Goal: Use online tool/utility: Use online tool/utility

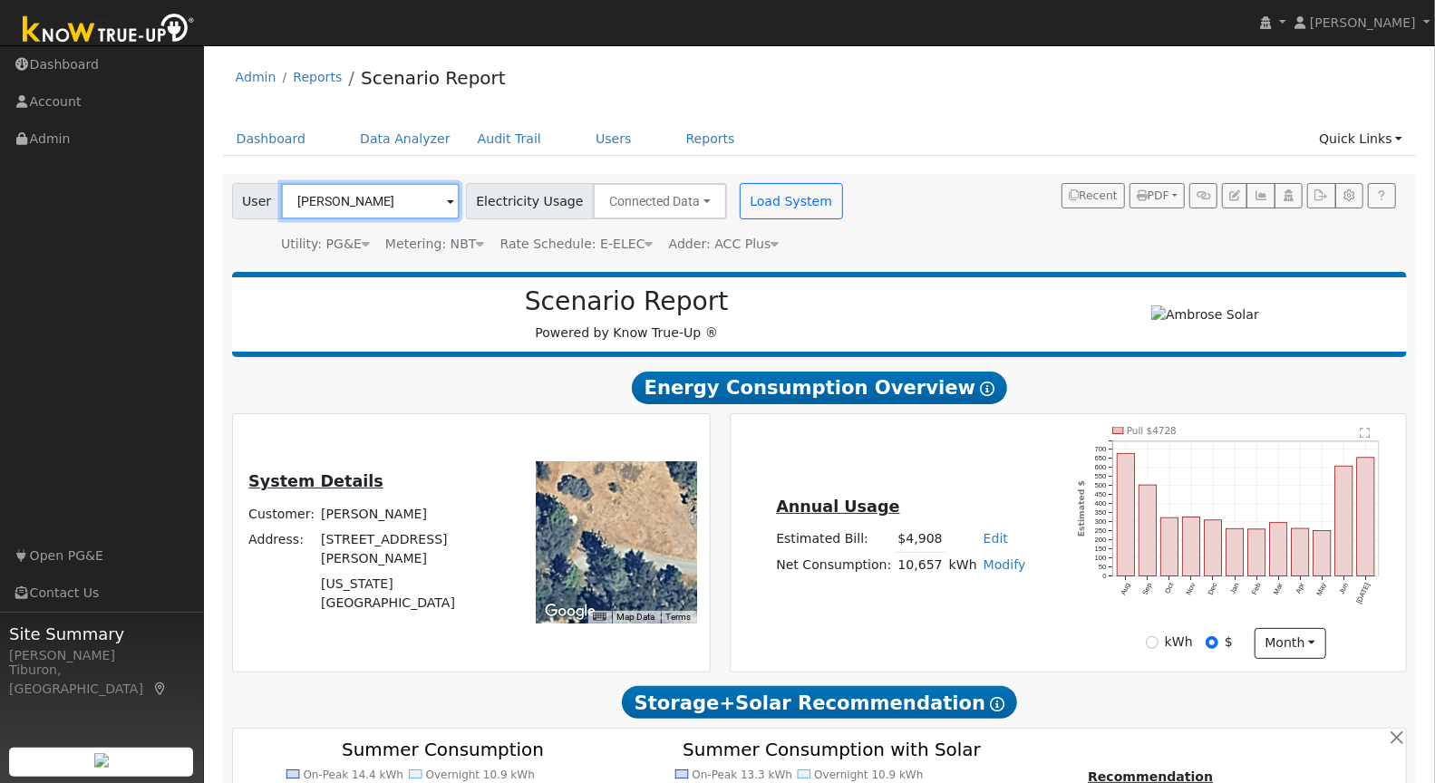
click at [308, 199] on input "[PERSON_NAME]" at bounding box center [370, 201] width 179 height 36
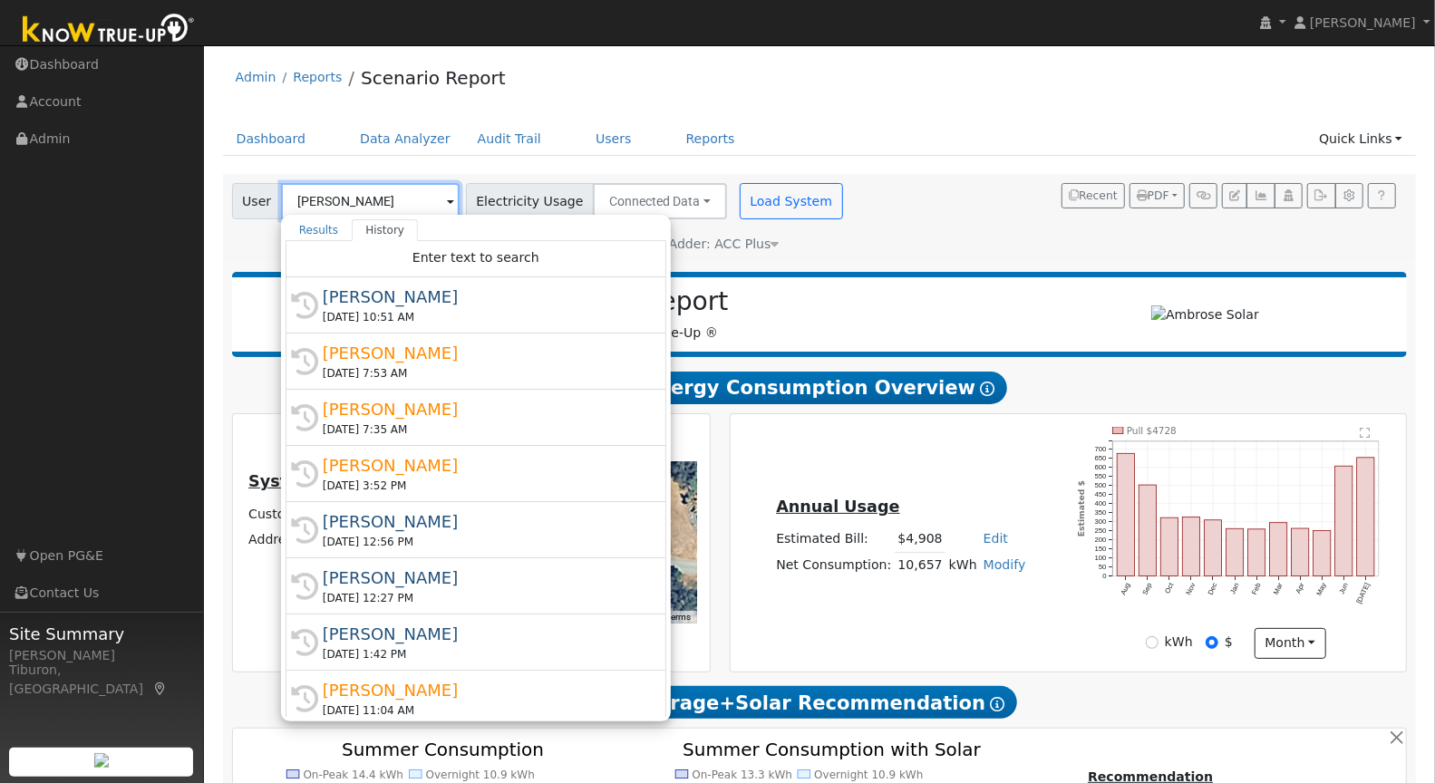
click at [308, 199] on input "[PERSON_NAME]" at bounding box center [370, 201] width 179 height 36
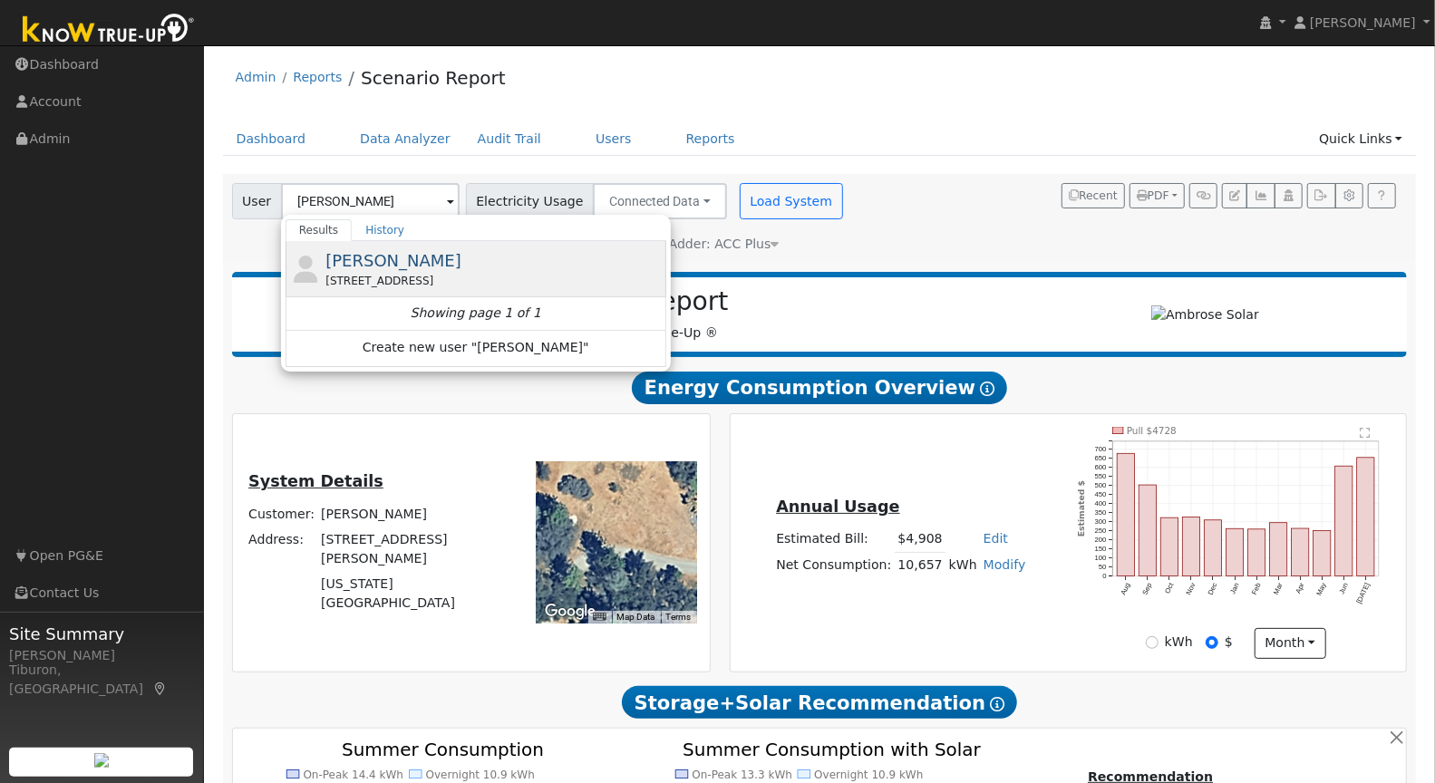
click at [380, 255] on span "[PERSON_NAME]" at bounding box center [393, 260] width 136 height 19
type input "[PERSON_NAME]"
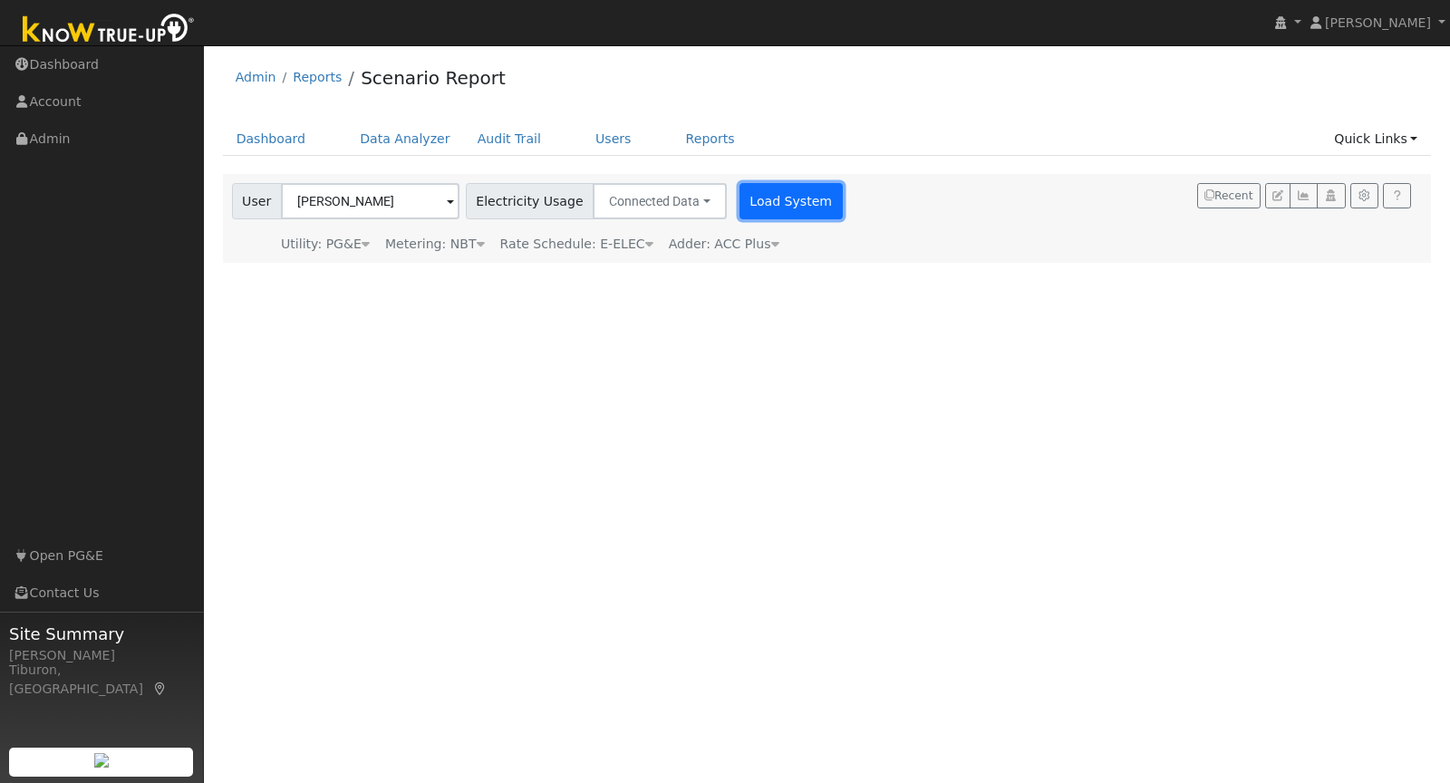
click at [772, 203] on button "Load System" at bounding box center [791, 201] width 103 height 36
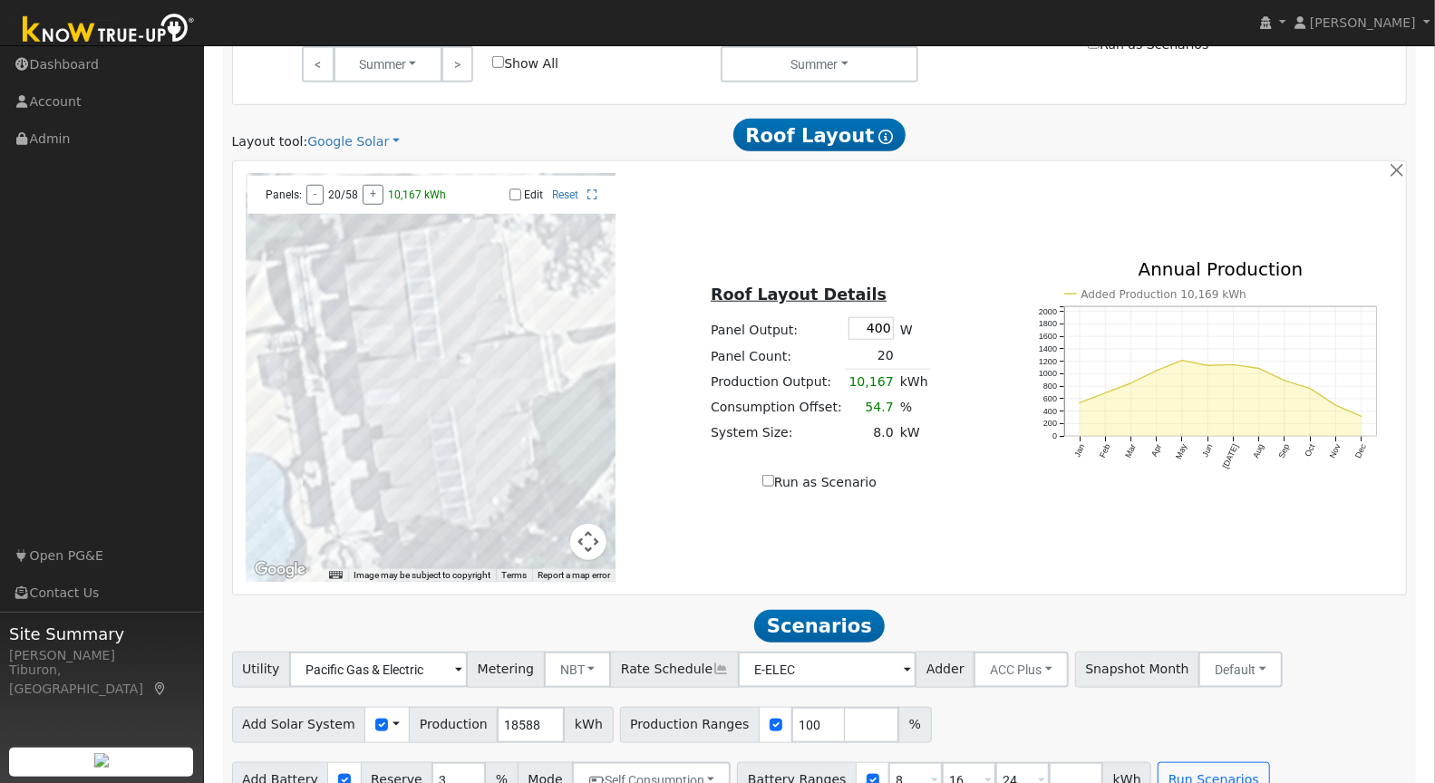
scroll to position [962, 0]
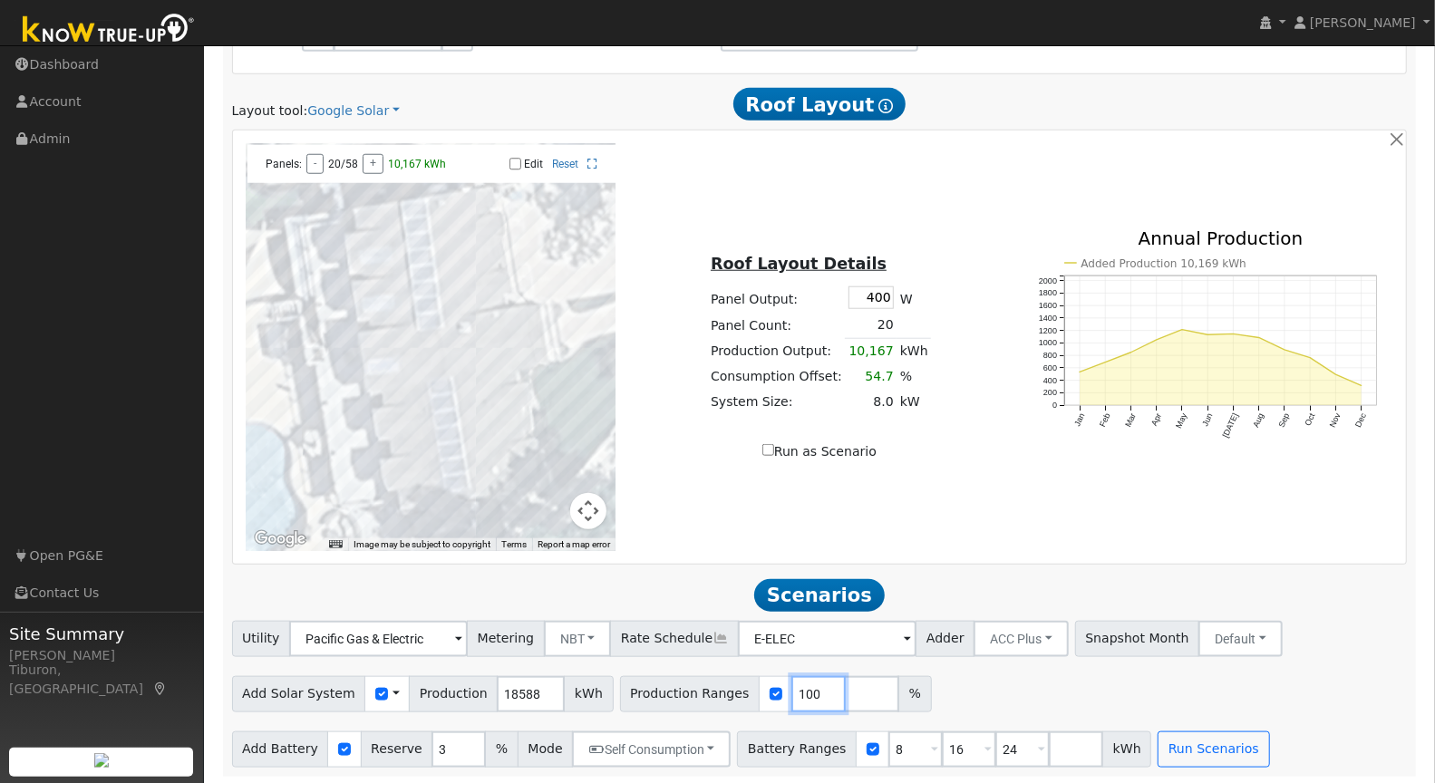
drag, startPoint x: 795, startPoint y: 687, endPoint x: 752, endPoint y: 689, distance: 42.6
click at [752, 689] on div "Production Ranges 100 %" at bounding box center [776, 694] width 312 height 36
type input "143.4"
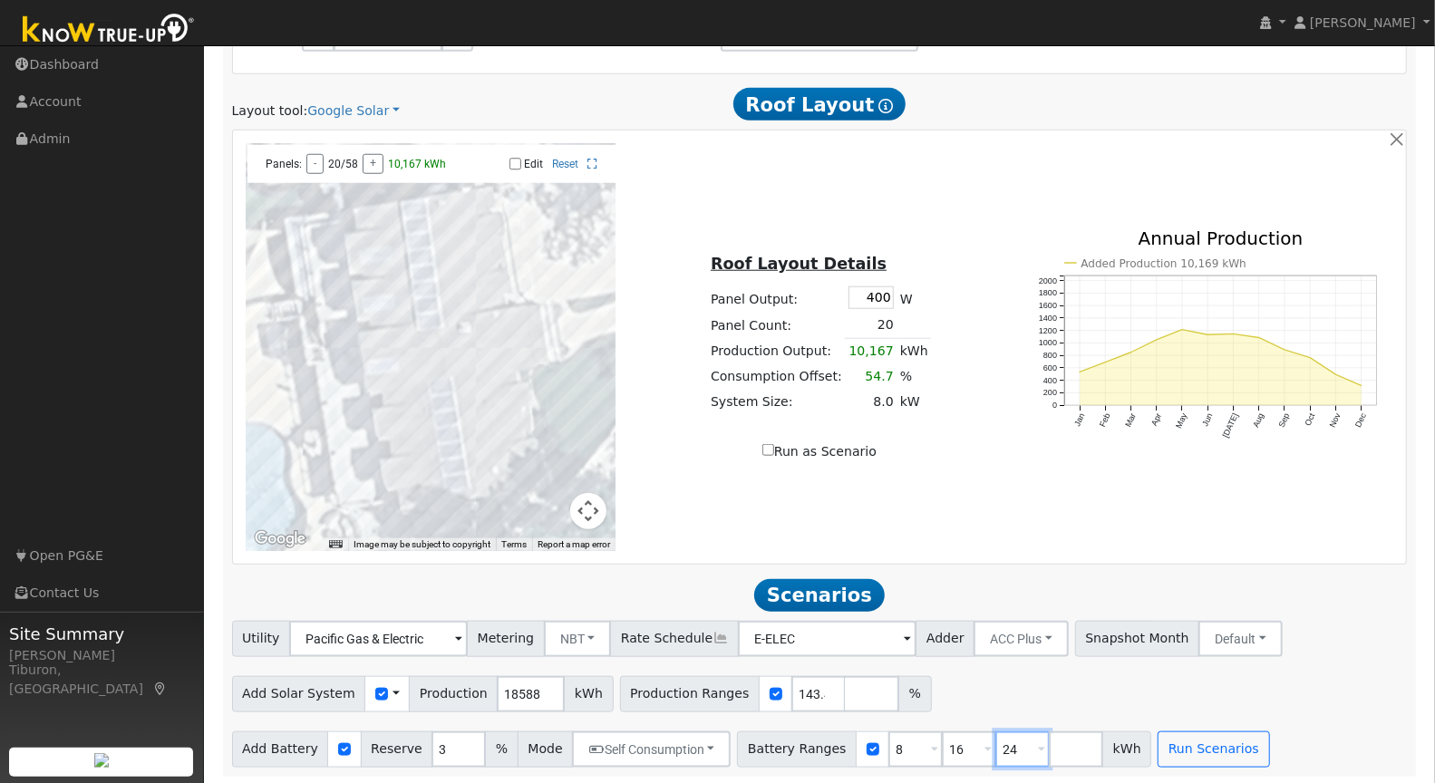
drag, startPoint x: 997, startPoint y: 747, endPoint x: 951, endPoint y: 750, distance: 46.3
click at [951, 750] on div "Battery Ranges 8 Overrides Reserve % Mode None None Self Consumption Peak Savin…" at bounding box center [944, 749] width 414 height 36
drag, startPoint x: 947, startPoint y: 749, endPoint x: 888, endPoint y: 741, distance: 59.4
click at [884, 744] on div "Battery Ranges 8 Overrides Reserve % Mode None None Self Consumption Peak Savin…" at bounding box center [917, 749] width 361 height 36
drag, startPoint x: 887, startPoint y: 747, endPoint x: 870, endPoint y: 747, distance: 17.2
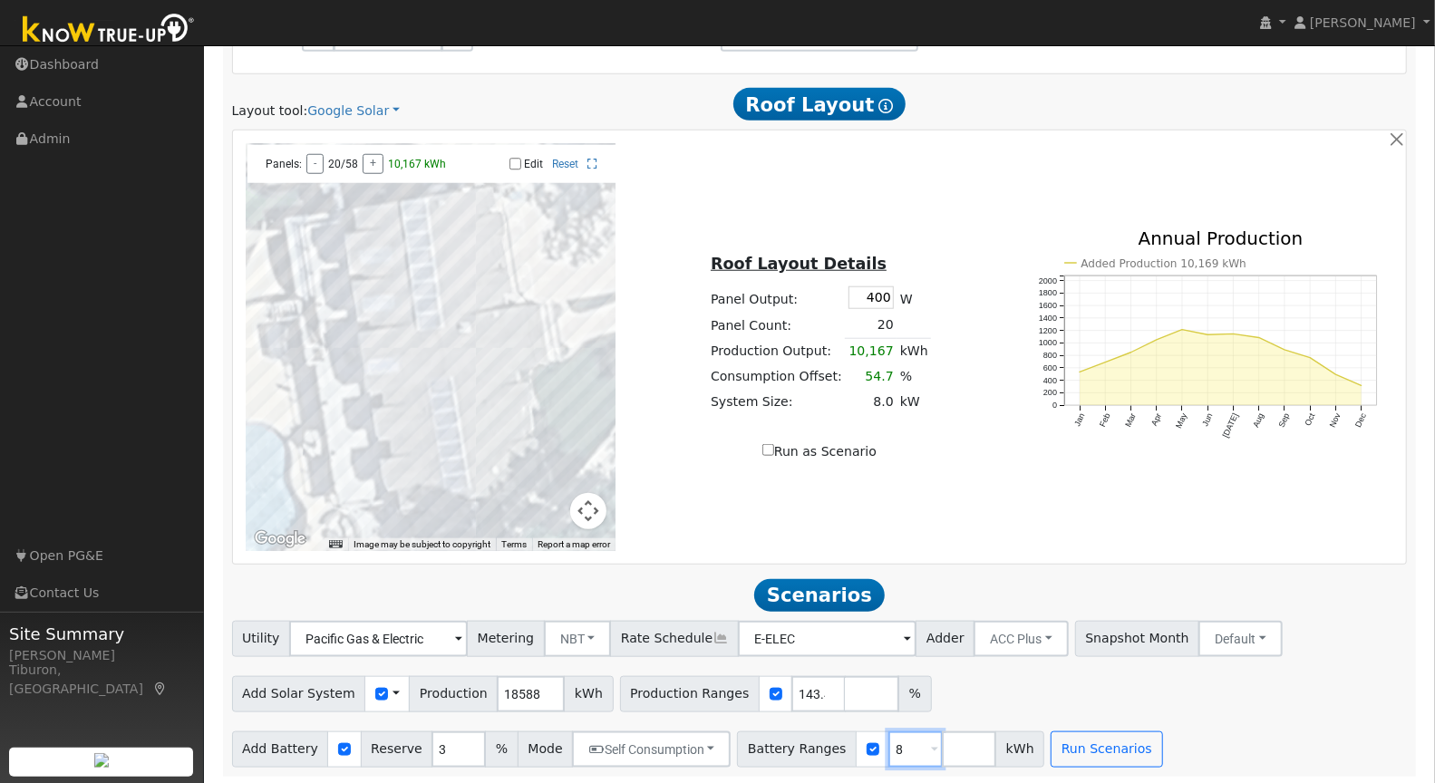
click at [888, 747] on input "8" at bounding box center [915, 749] width 54 height 36
type input "40.5"
click at [1096, 738] on button "Run Scenarios" at bounding box center [1105, 749] width 111 height 36
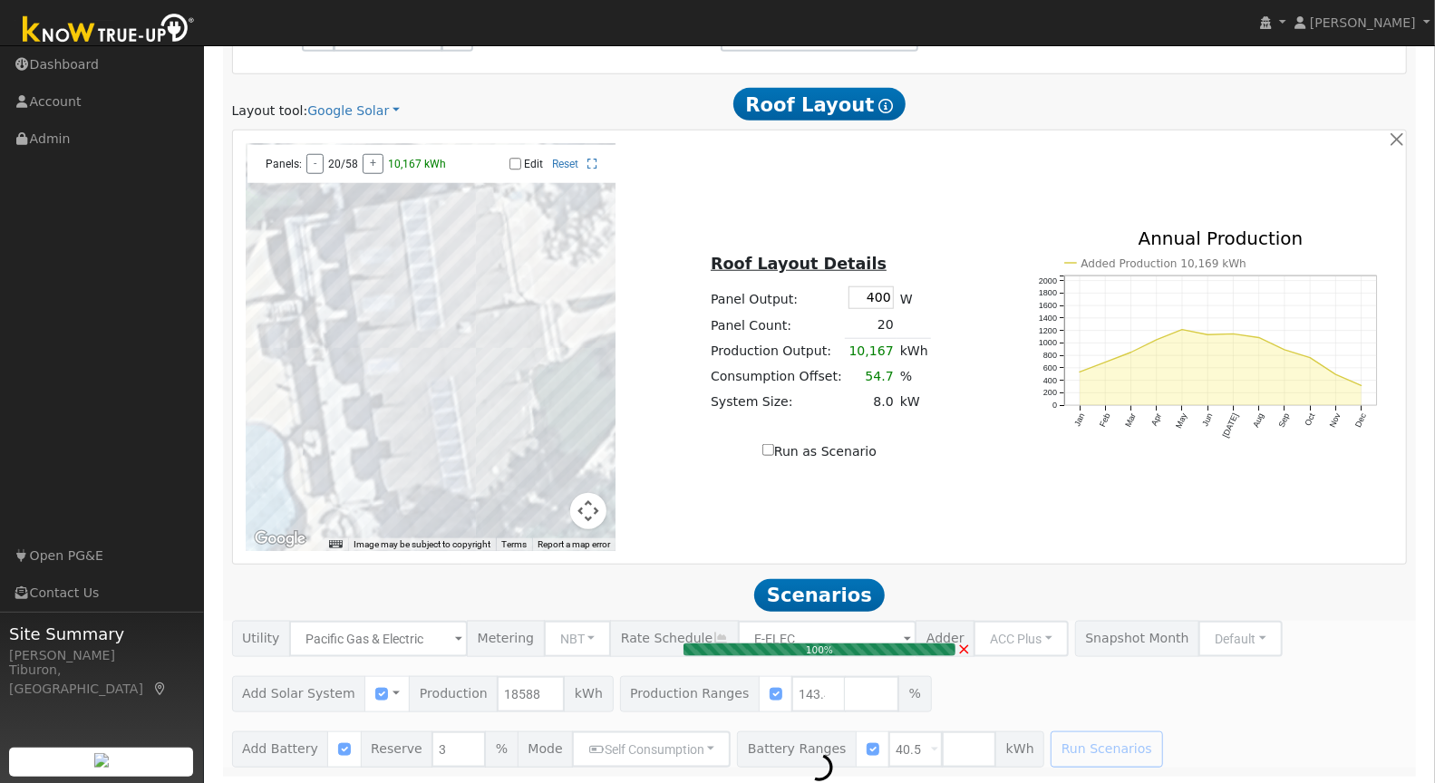
type input "$62,195"
type input "$48,600"
type input "$33,239"
type input "17.8"
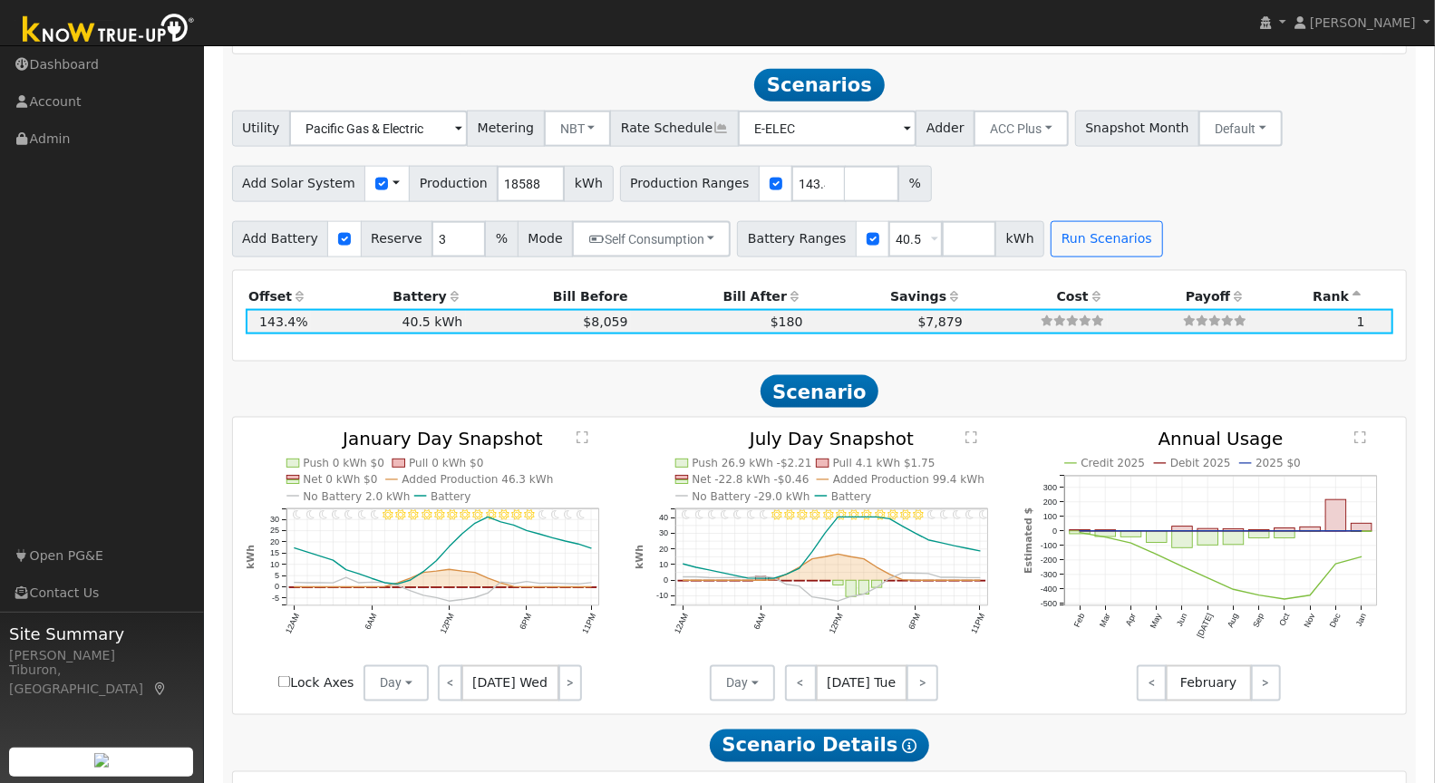
scroll to position [1482, 0]
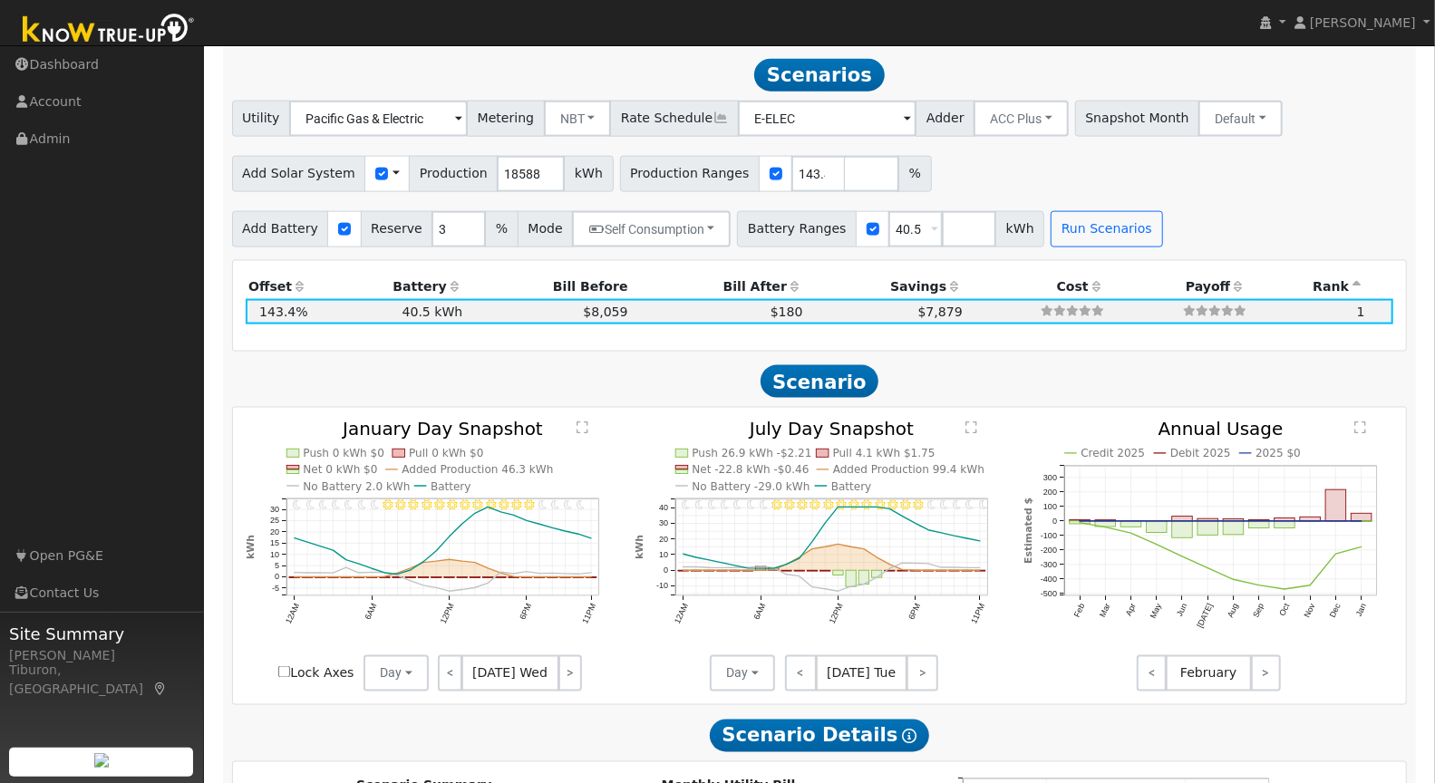
click at [576, 422] on icon "11PM - undefined 10PM - Clear 9PM - Clear 8PM - Clear 7PM - Clear 6PM - Clear 5…" at bounding box center [431, 553] width 370 height 264
click at [582, 426] on text "" at bounding box center [582, 428] width 12 height 14
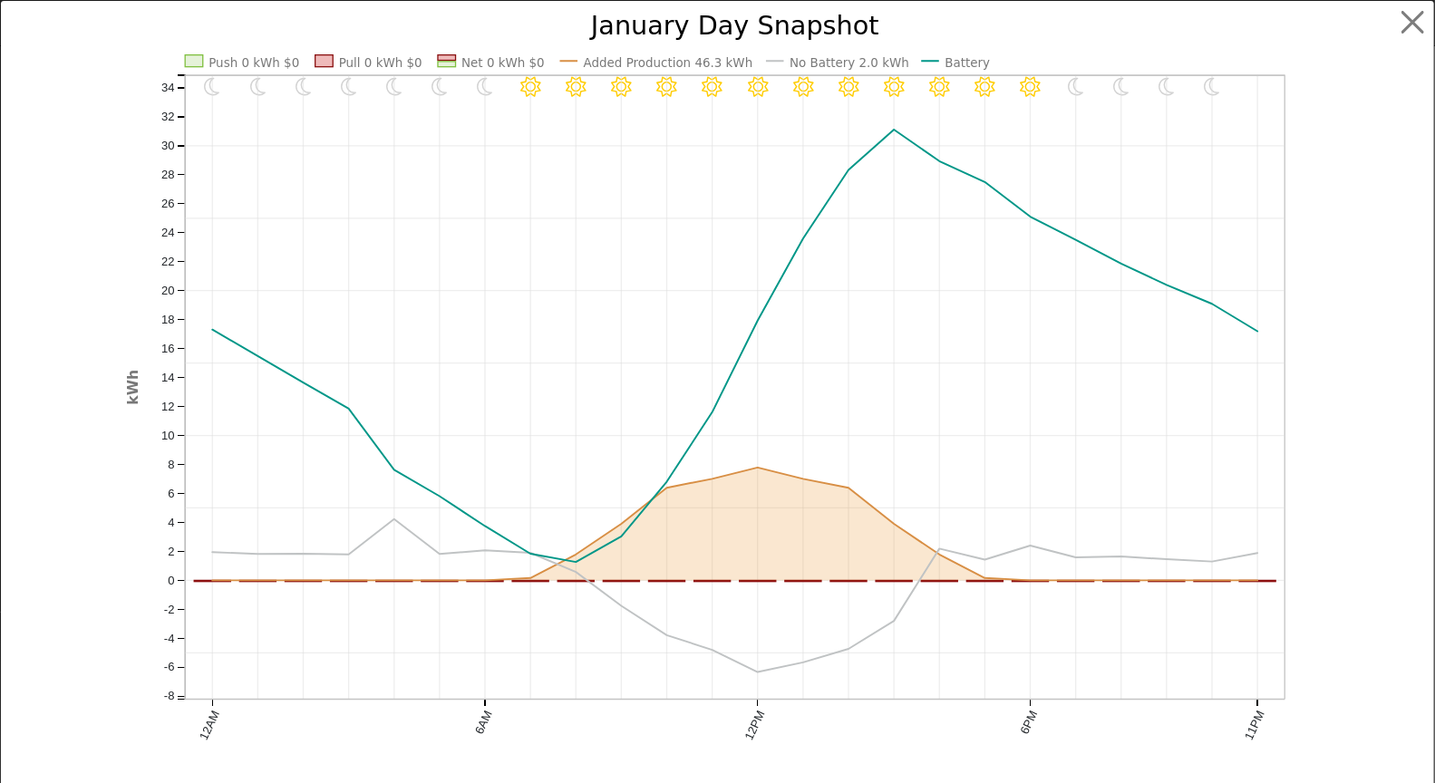
scroll to position [1488, 0]
click at [1421, 23] on button "button" at bounding box center [1428, 22] width 34 height 34
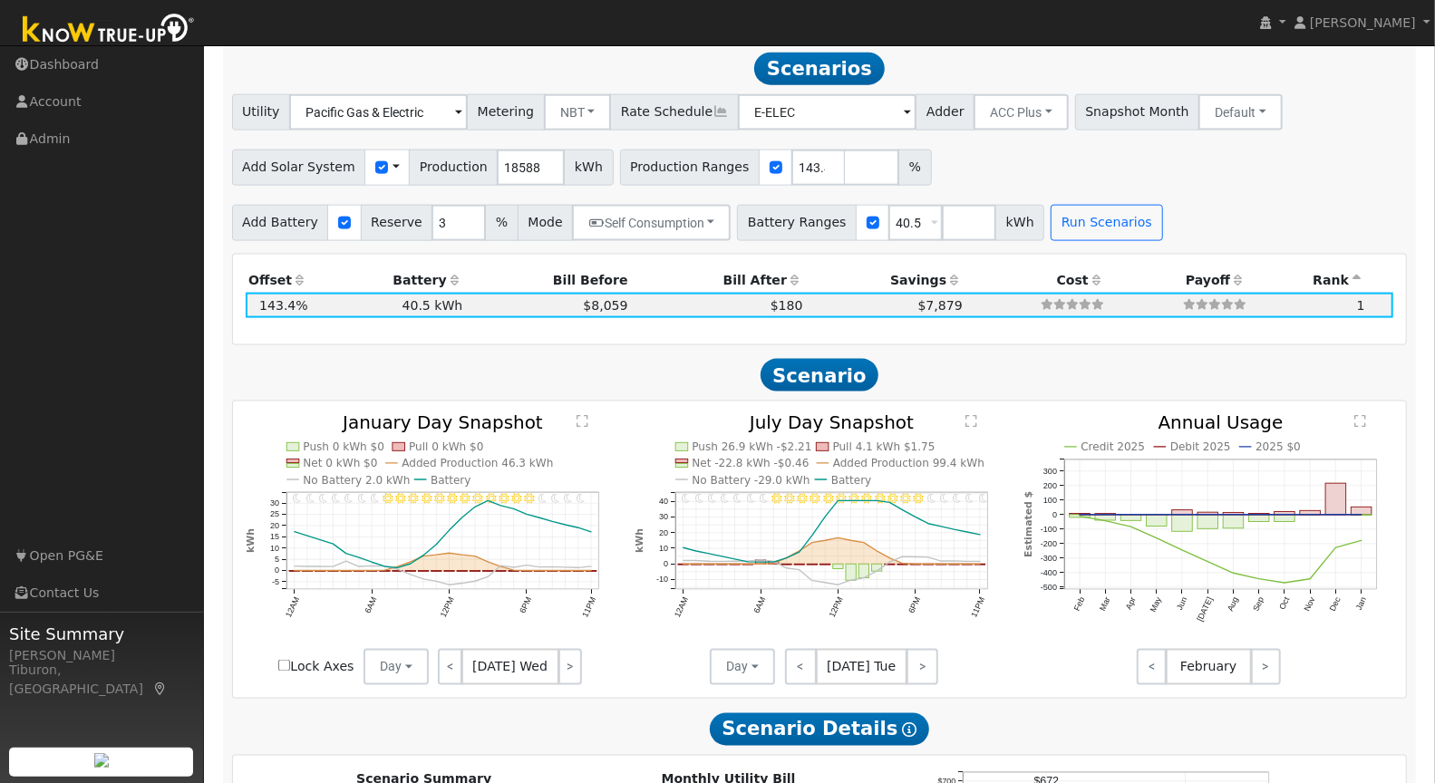
click at [974, 420] on text "" at bounding box center [971, 422] width 12 height 14
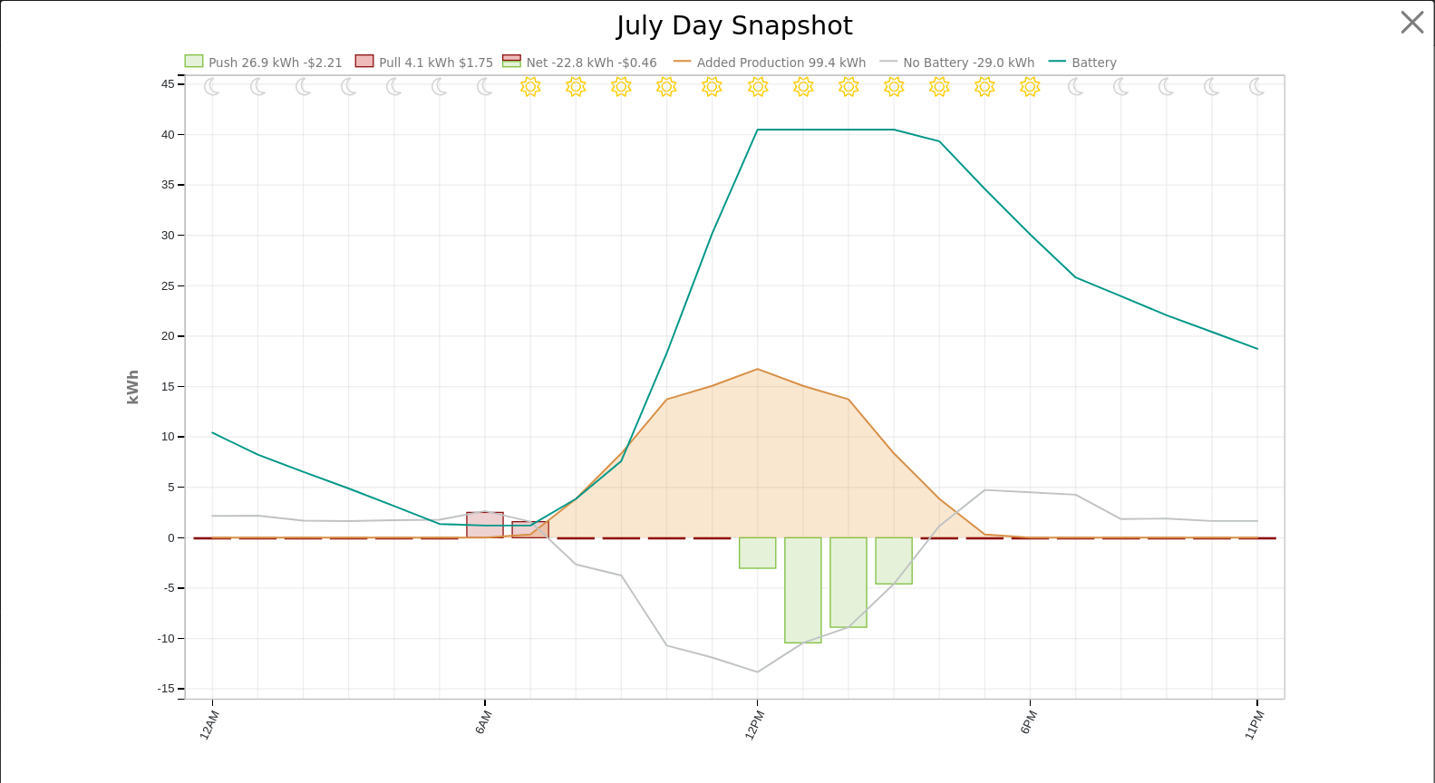
scroll to position [1494, 0]
click at [1413, 25] on button "button" at bounding box center [1428, 22] width 34 height 34
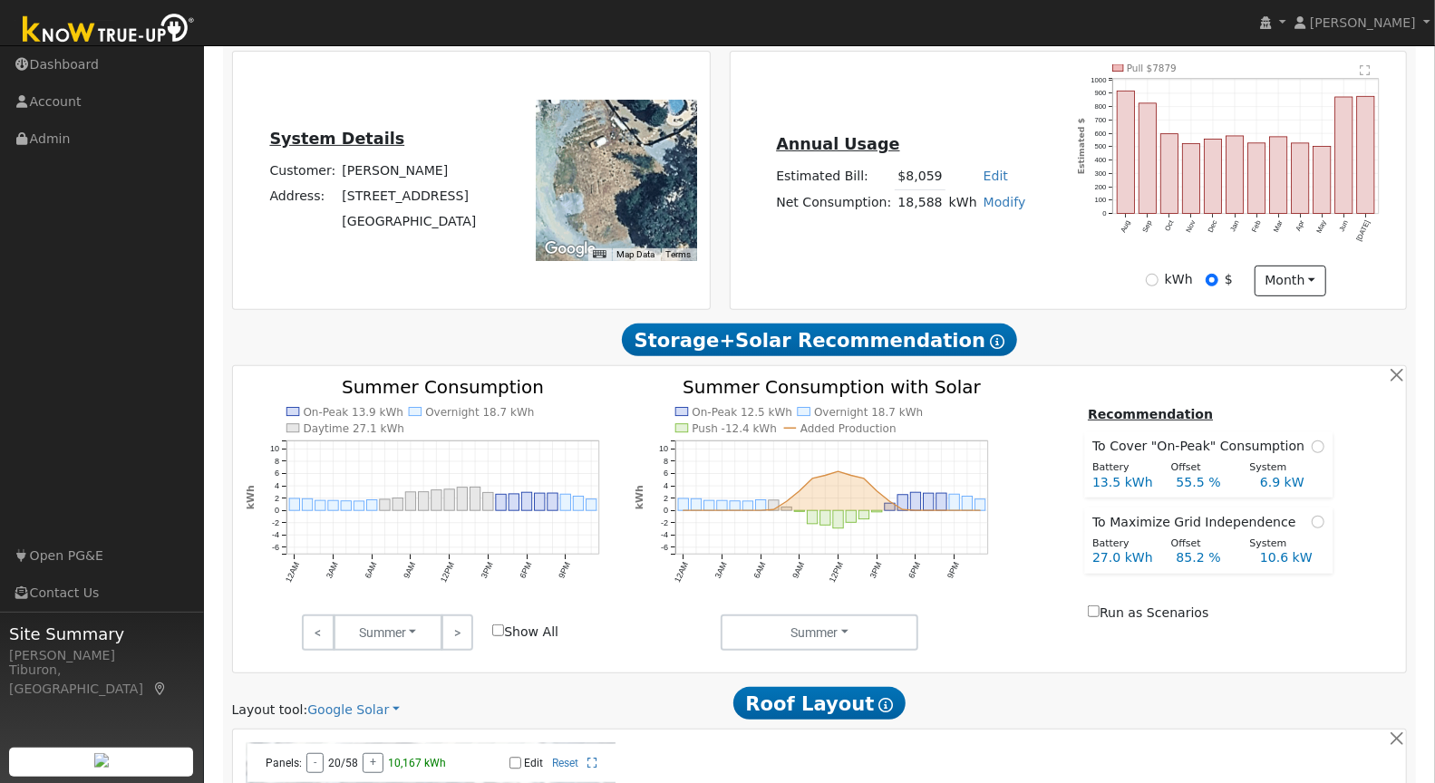
scroll to position [0, 0]
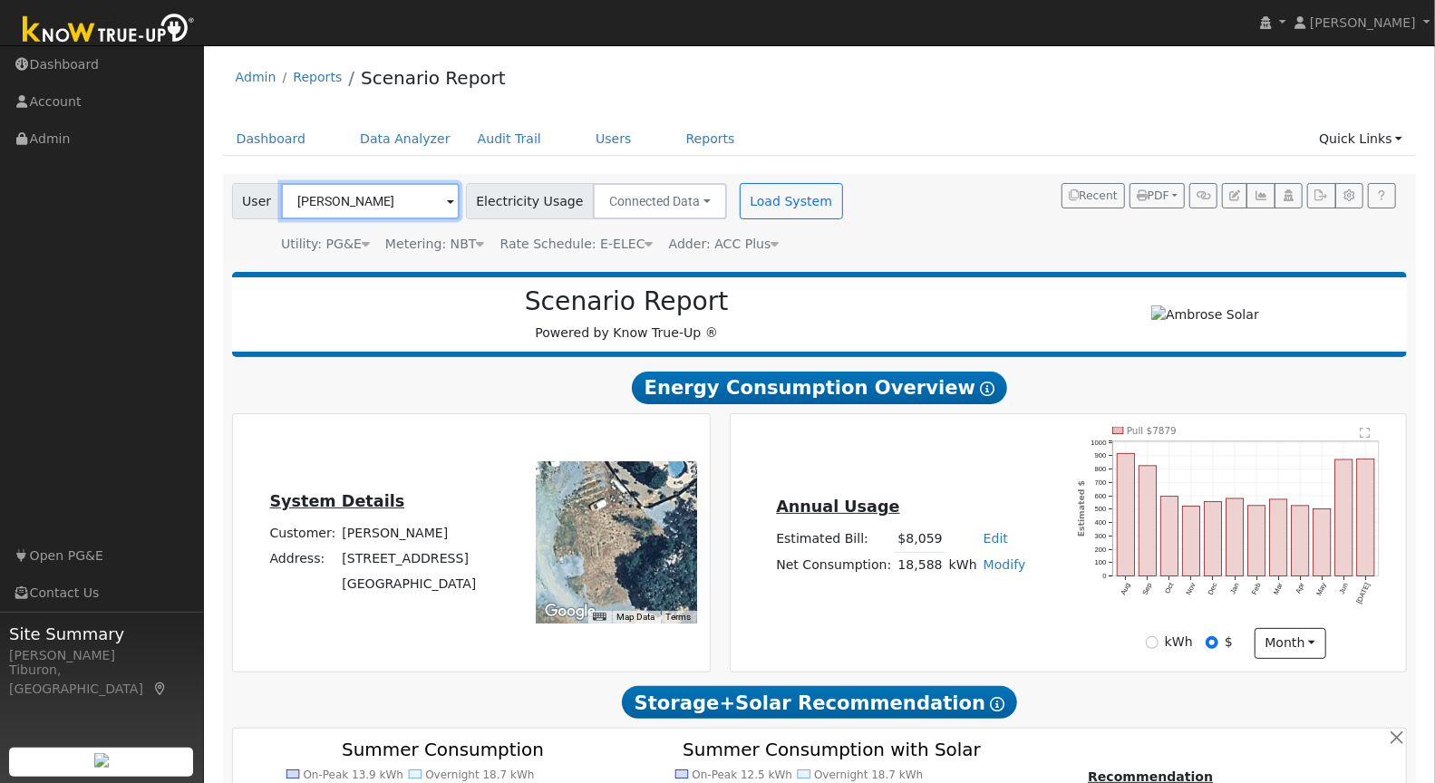
click at [312, 204] on input "[PERSON_NAME]" at bounding box center [370, 201] width 179 height 36
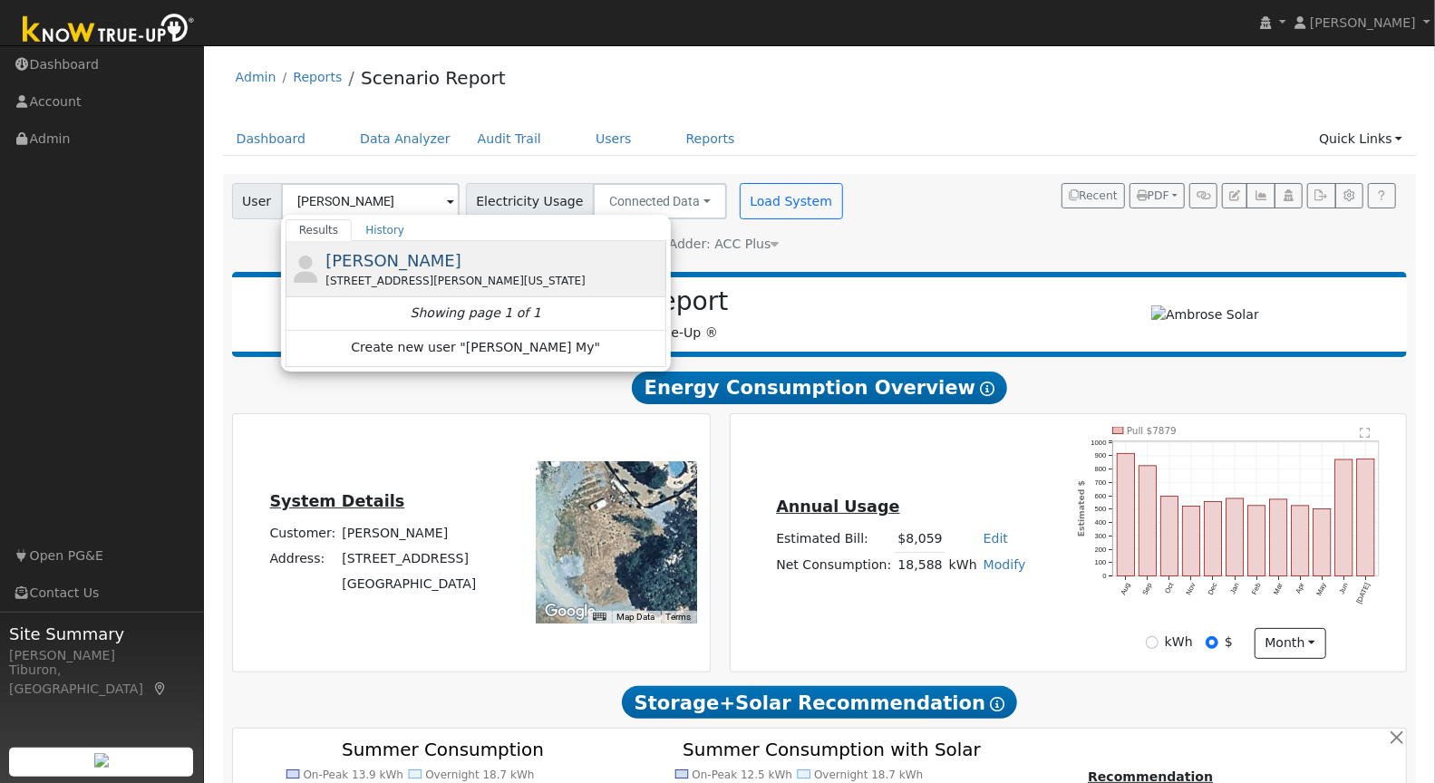
click at [403, 273] on div "[STREET_ADDRESS][PERSON_NAME][US_STATE]" at bounding box center [493, 281] width 336 height 16
type input "[PERSON_NAME]"
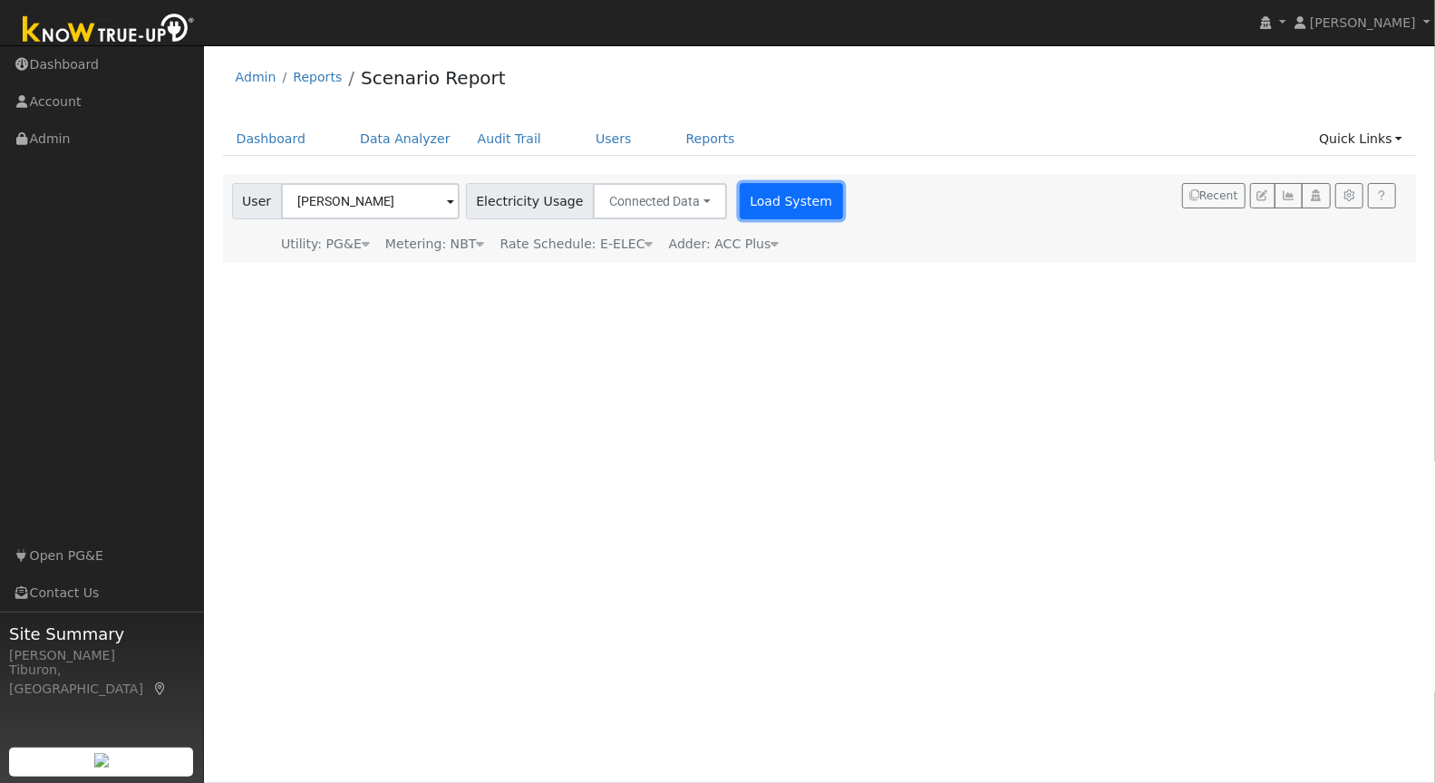
click at [769, 203] on button "Load System" at bounding box center [791, 201] width 103 height 36
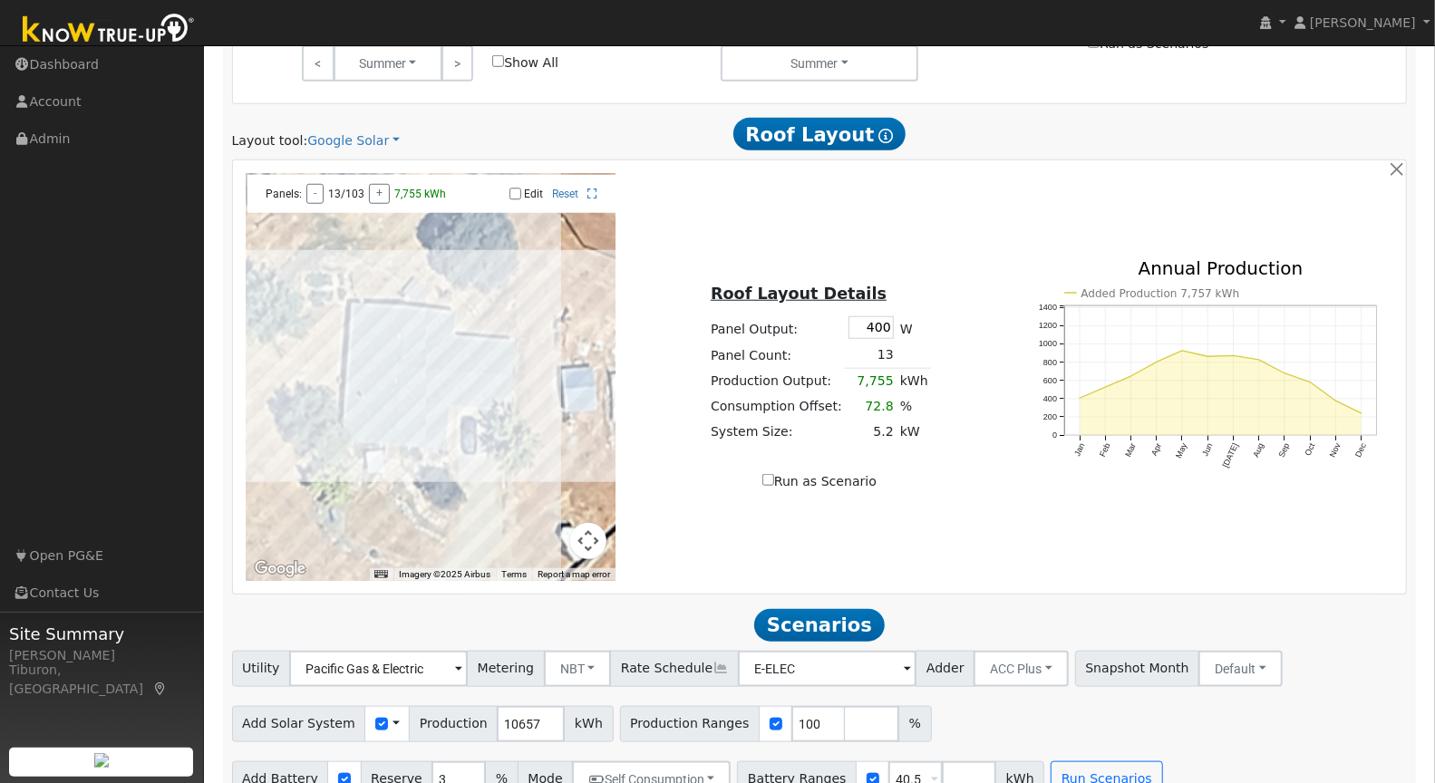
scroll to position [962, 0]
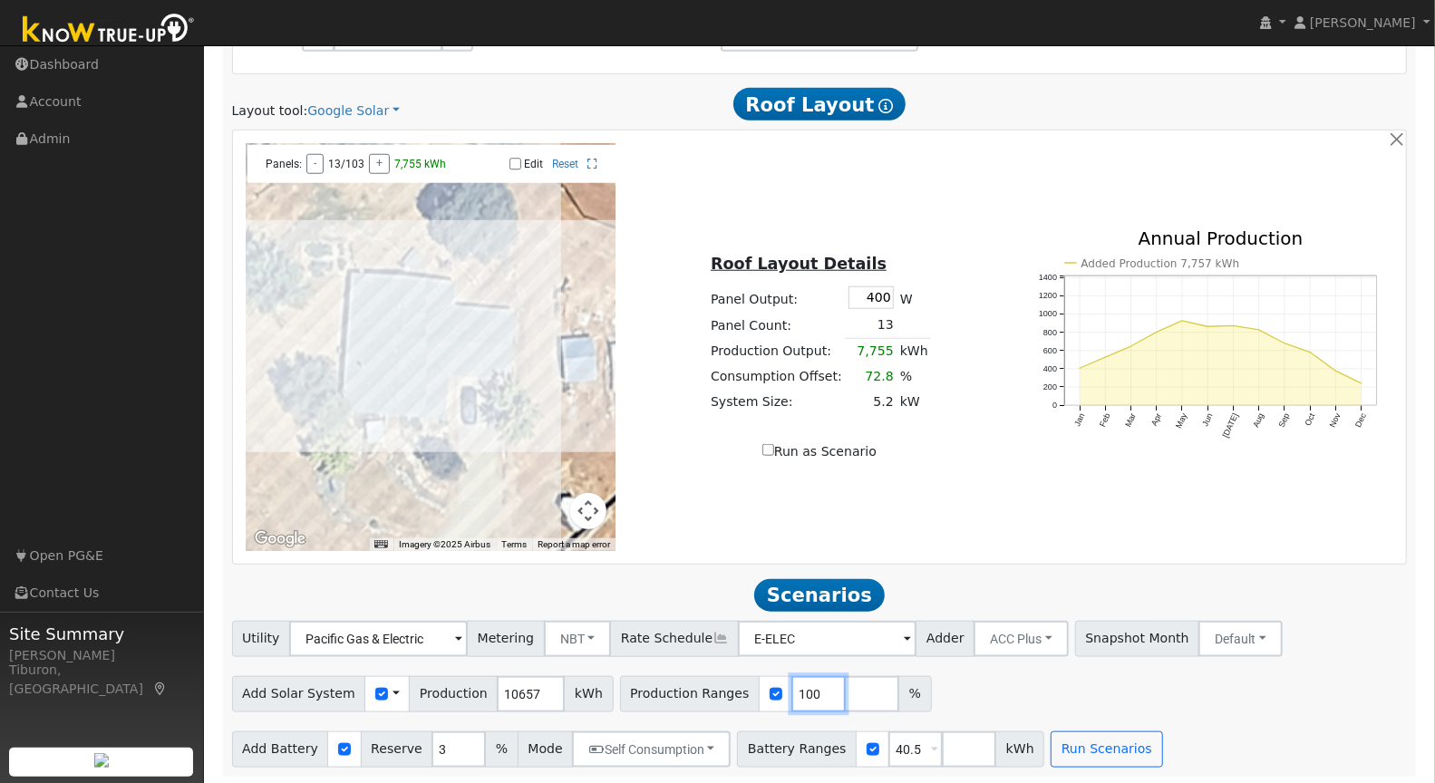
drag, startPoint x: 794, startPoint y: 691, endPoint x: 731, endPoint y: 694, distance: 62.6
click at [762, 687] on div "Production Ranges 100 %" at bounding box center [776, 694] width 312 height 36
type input "134.2"
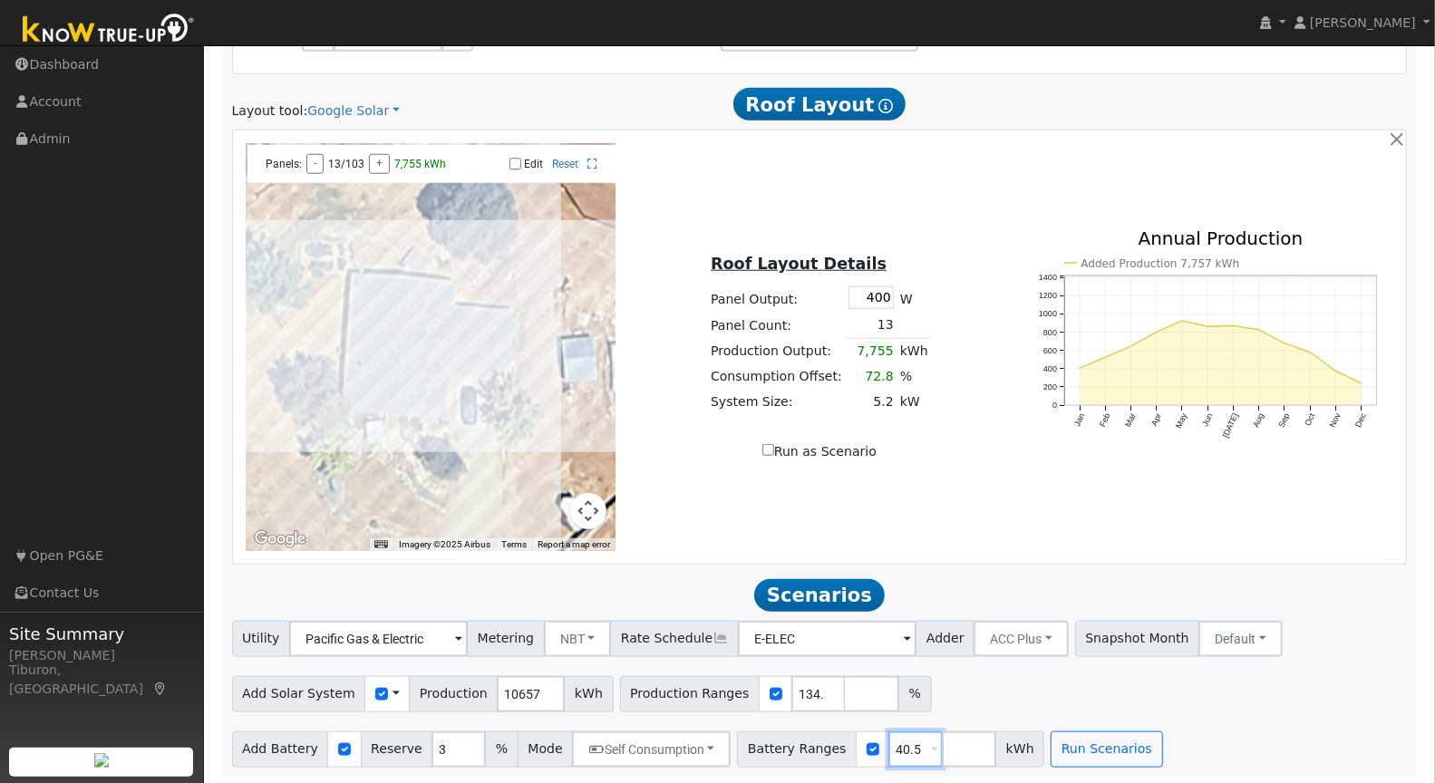
drag, startPoint x: 899, startPoint y: 747, endPoint x: 837, endPoint y: 746, distance: 62.5
click at [837, 746] on div "Battery Ranges 40.5 Overrides Reserve % Mode None None Self Consumption Peak Sa…" at bounding box center [890, 749] width 307 height 36
type input "16"
click at [1071, 750] on button "Run Scenarios" at bounding box center [1105, 749] width 111 height 36
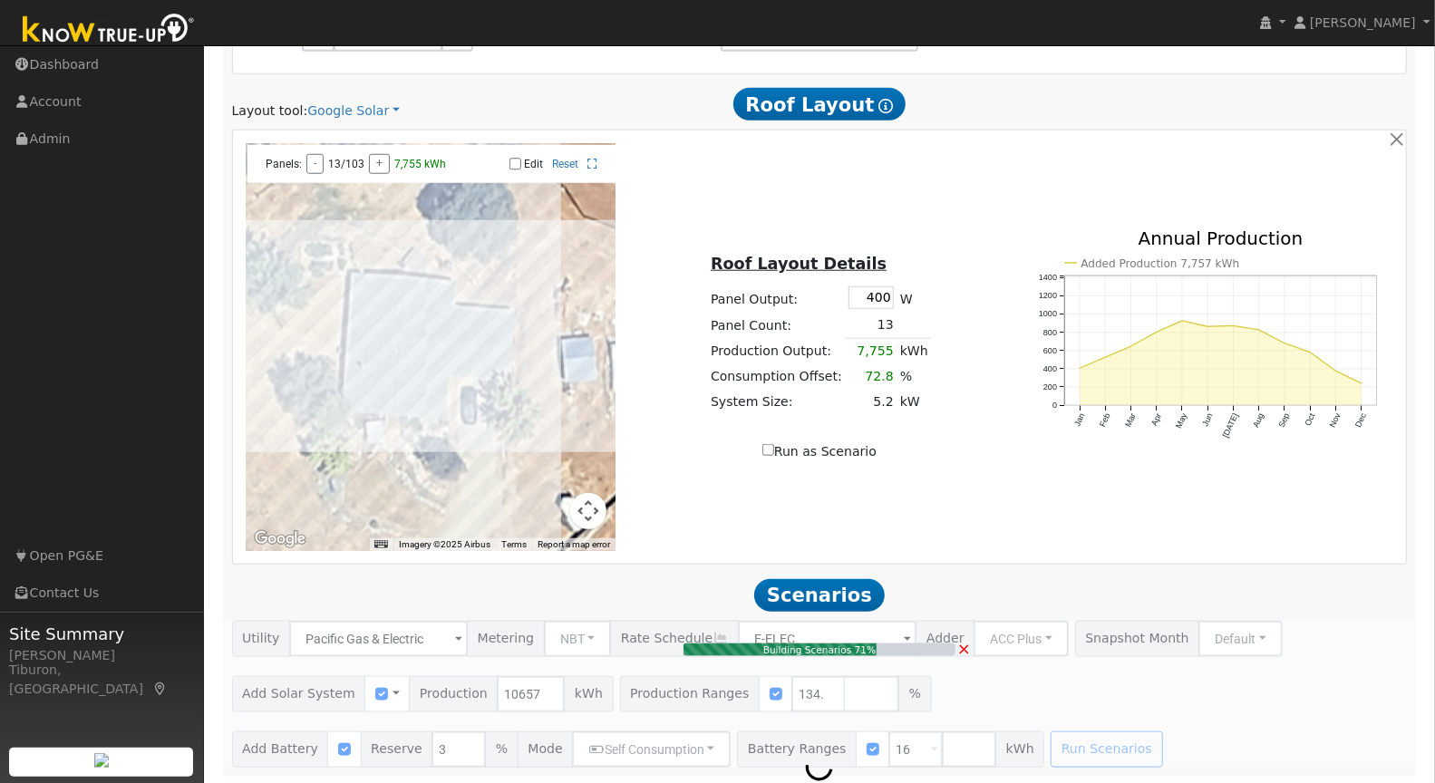
type input "$33,371"
type input "$19,200"
type input "$15,771"
type input "9.5"
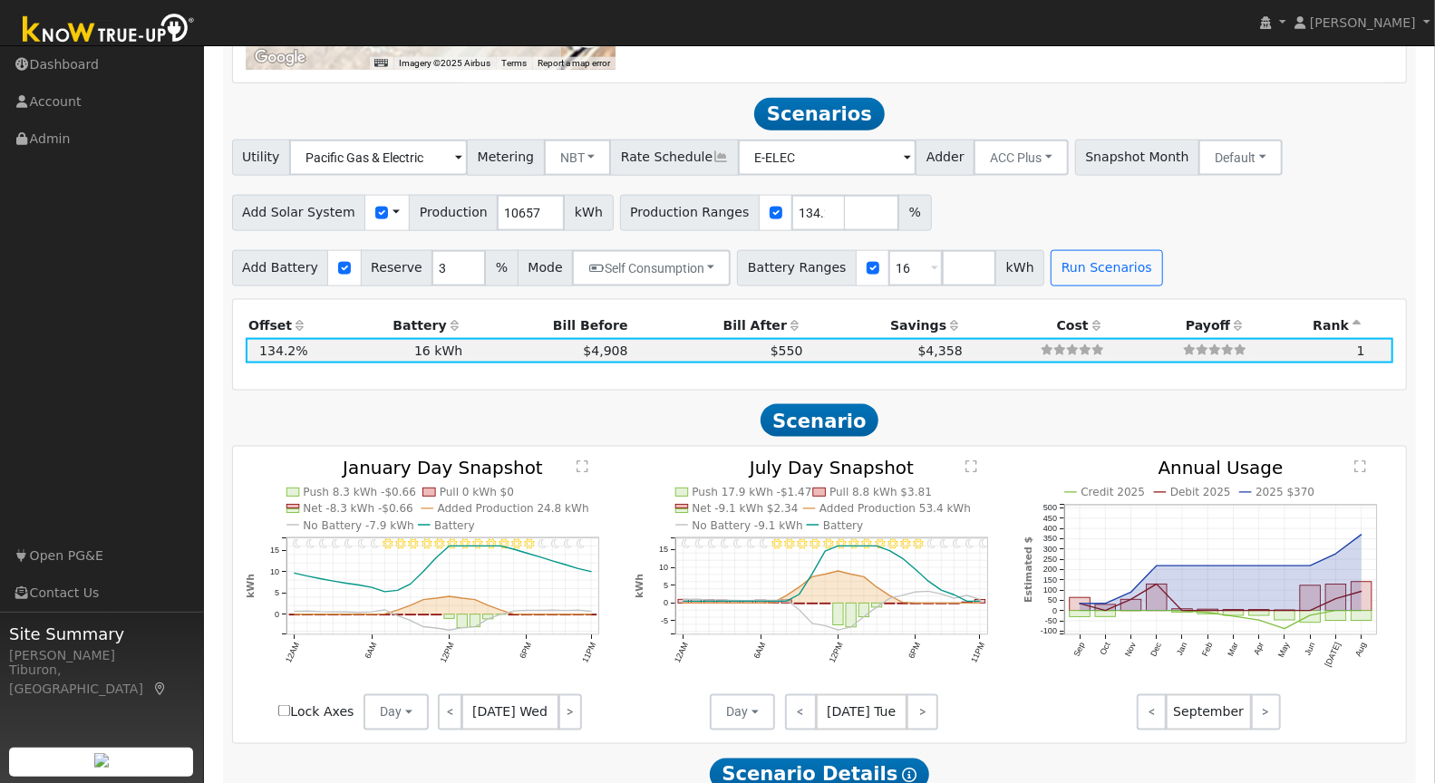
scroll to position [1482, 0]
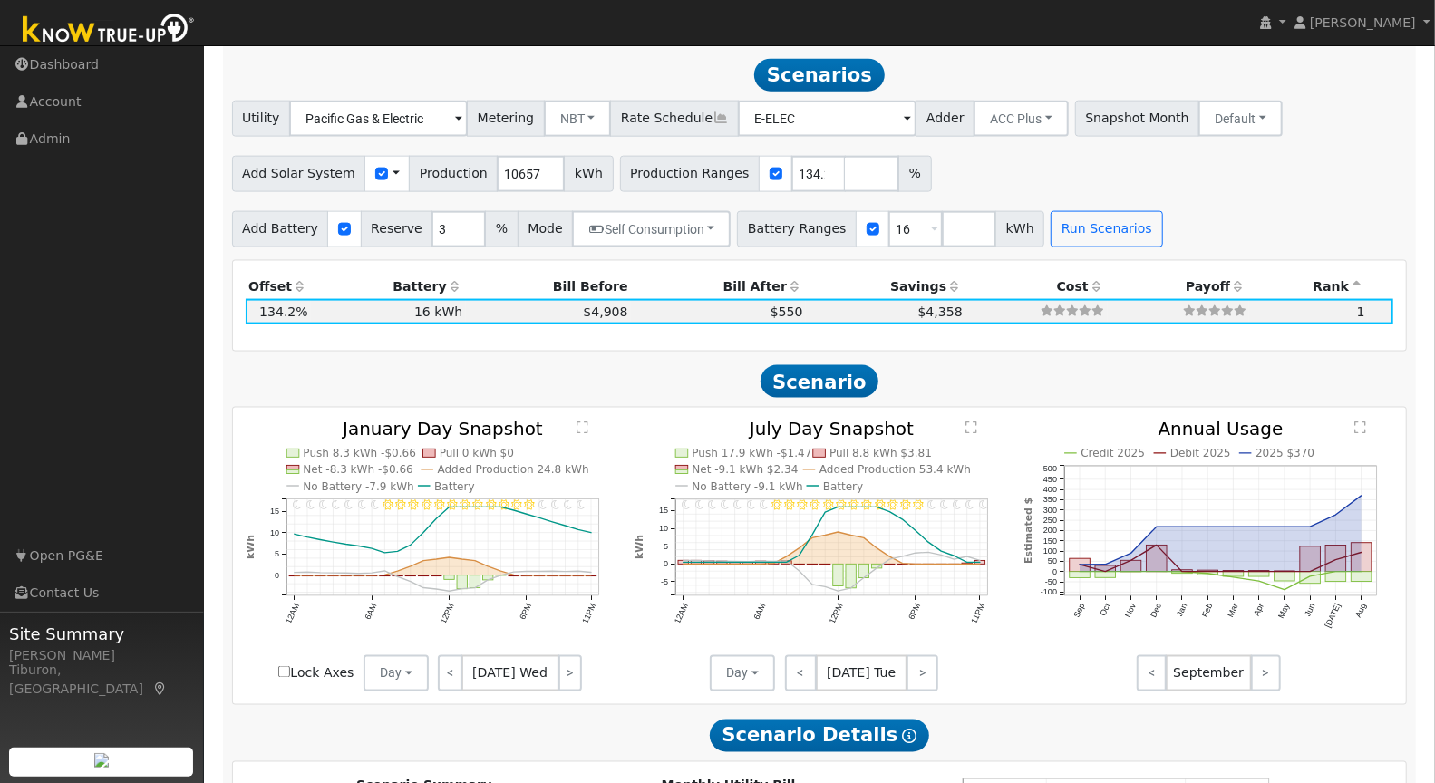
click at [579, 425] on text "" at bounding box center [582, 428] width 12 height 14
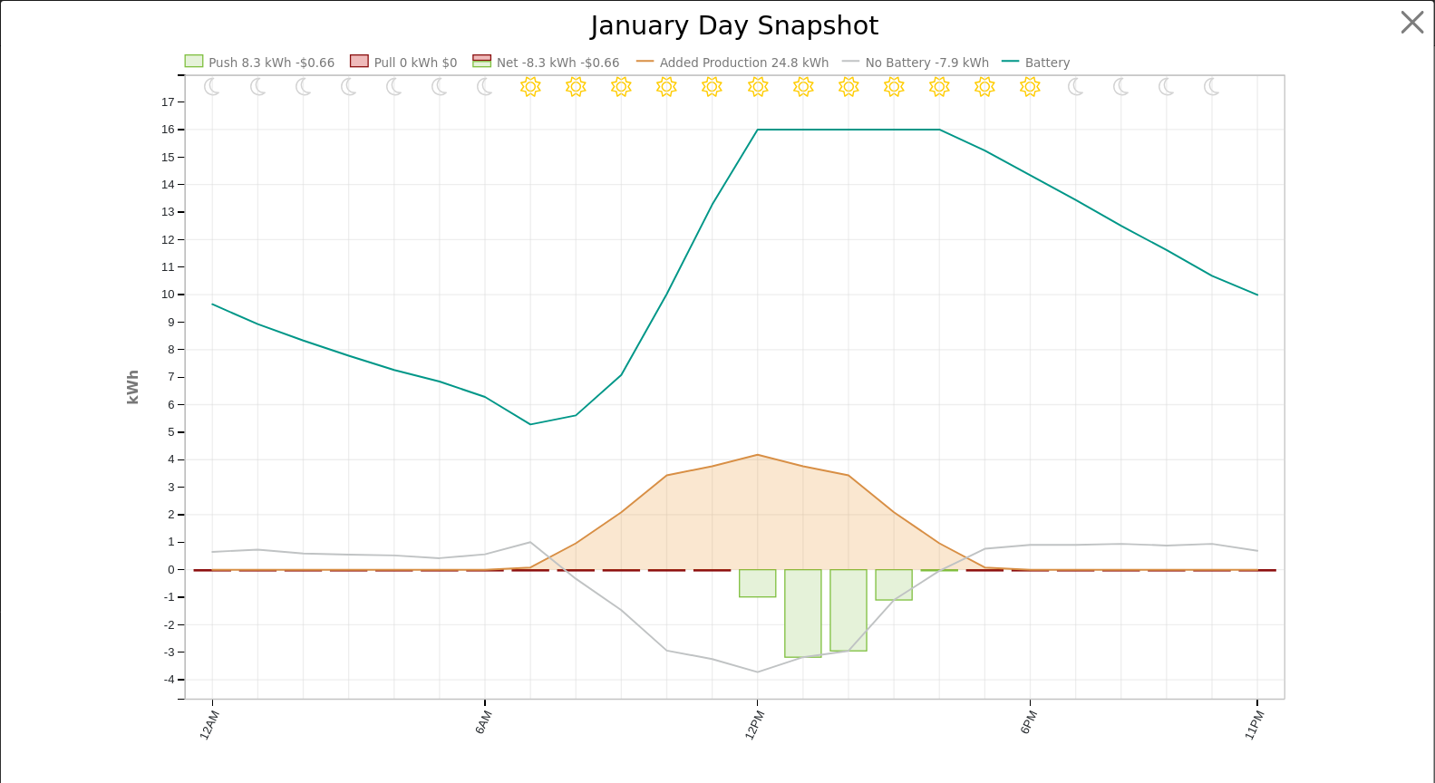
scroll to position [1488, 0]
click at [1411, 19] on button "button" at bounding box center [1428, 22] width 34 height 34
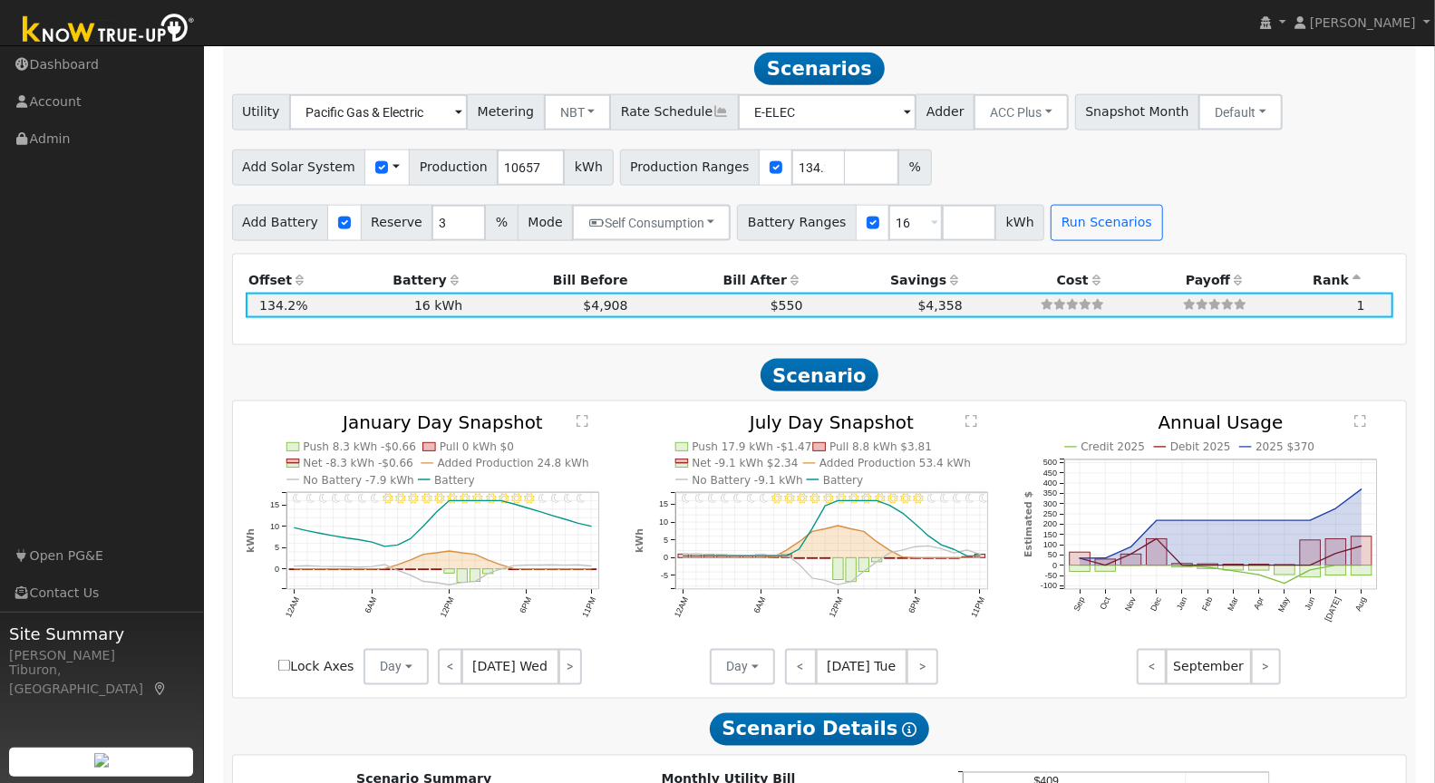
click at [976, 415] on text "" at bounding box center [971, 422] width 12 height 14
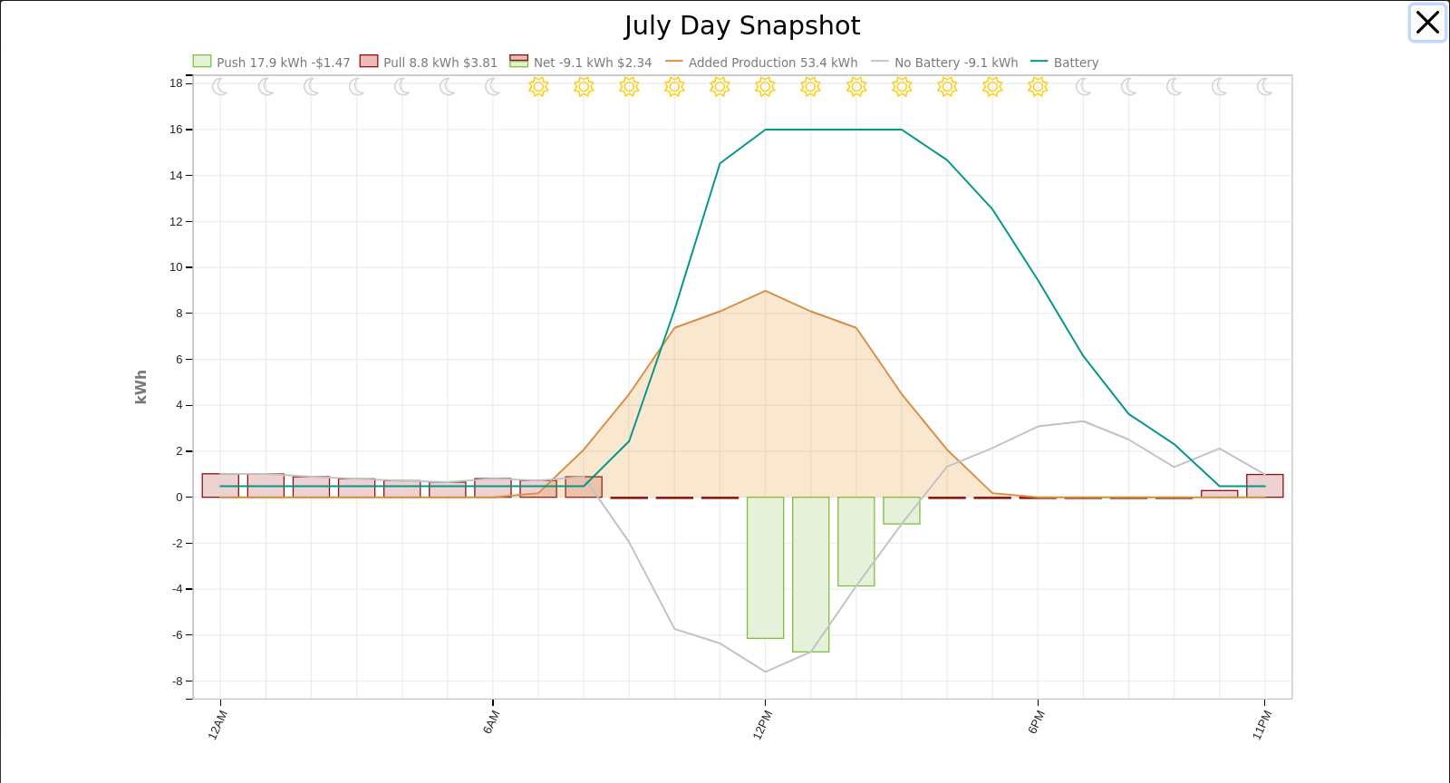
click at [1417, 15] on button "button" at bounding box center [1428, 22] width 34 height 34
